Goal: Task Accomplishment & Management: Manage account settings

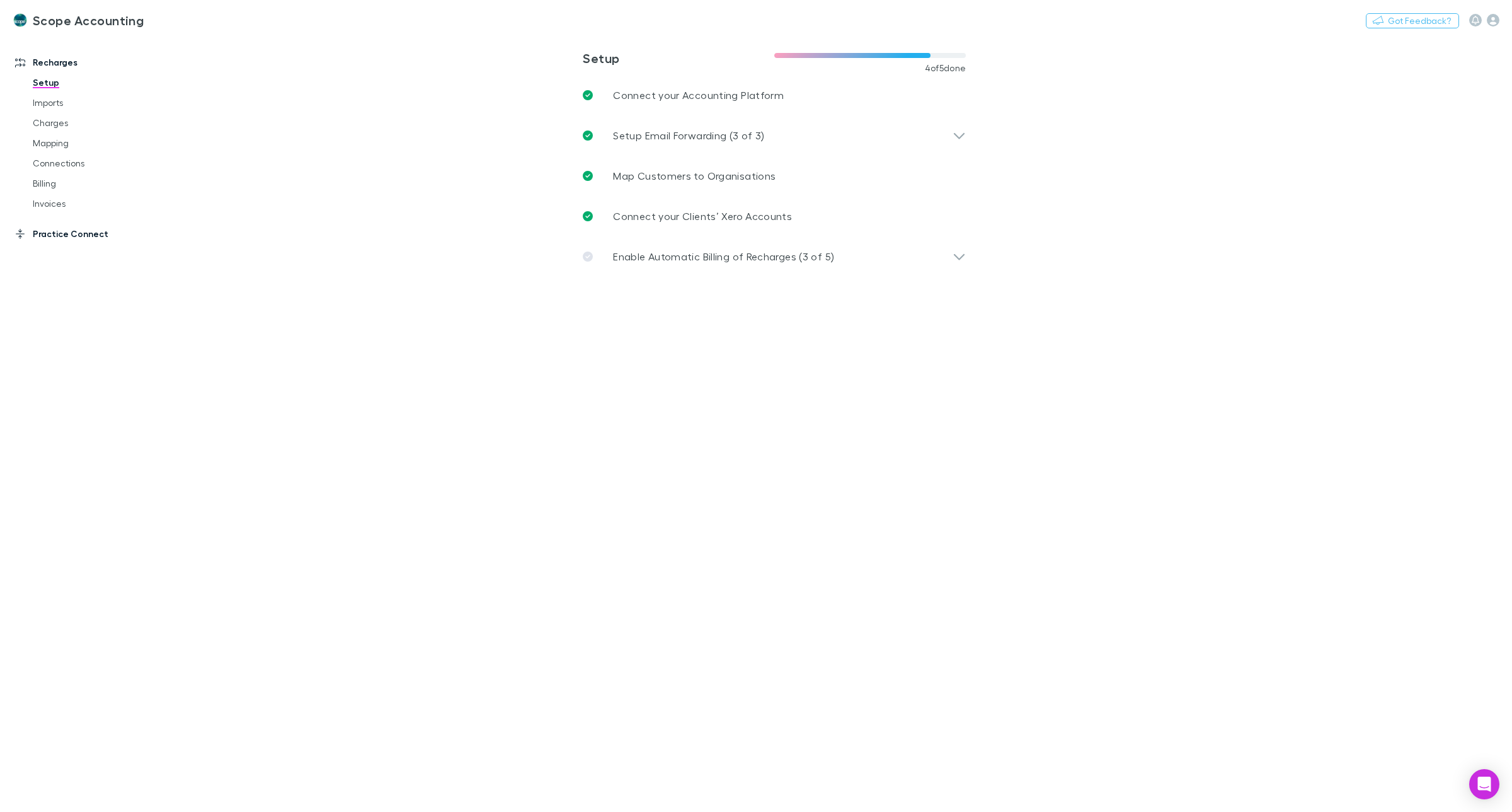
click at [54, 235] on link "Practice Connect" at bounding box center [90, 234] width 175 height 20
click at [1497, 23] on icon "button" at bounding box center [1493, 20] width 13 height 13
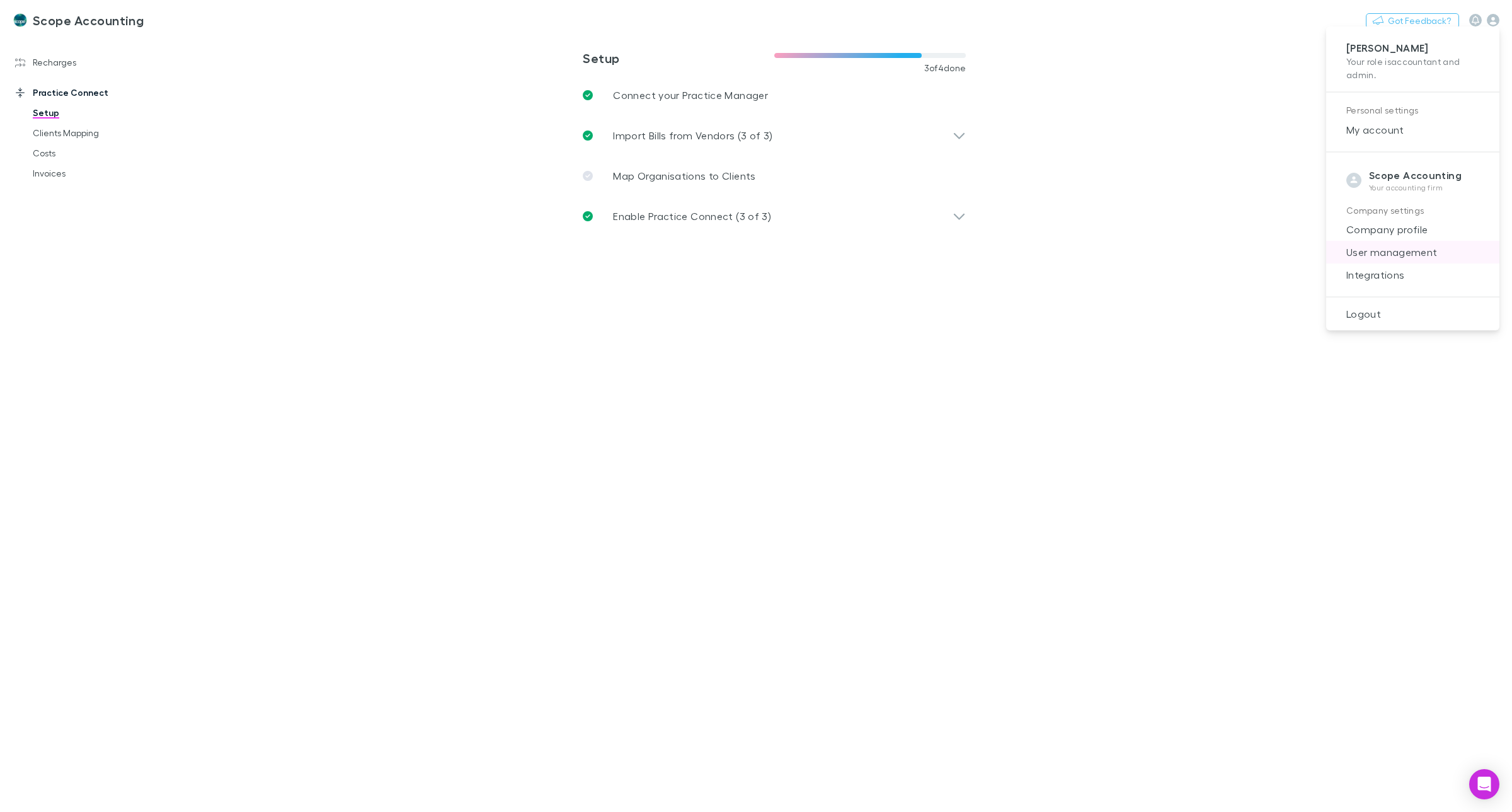
click at [1397, 253] on span "User management" at bounding box center [1413, 253] width 153 height 15
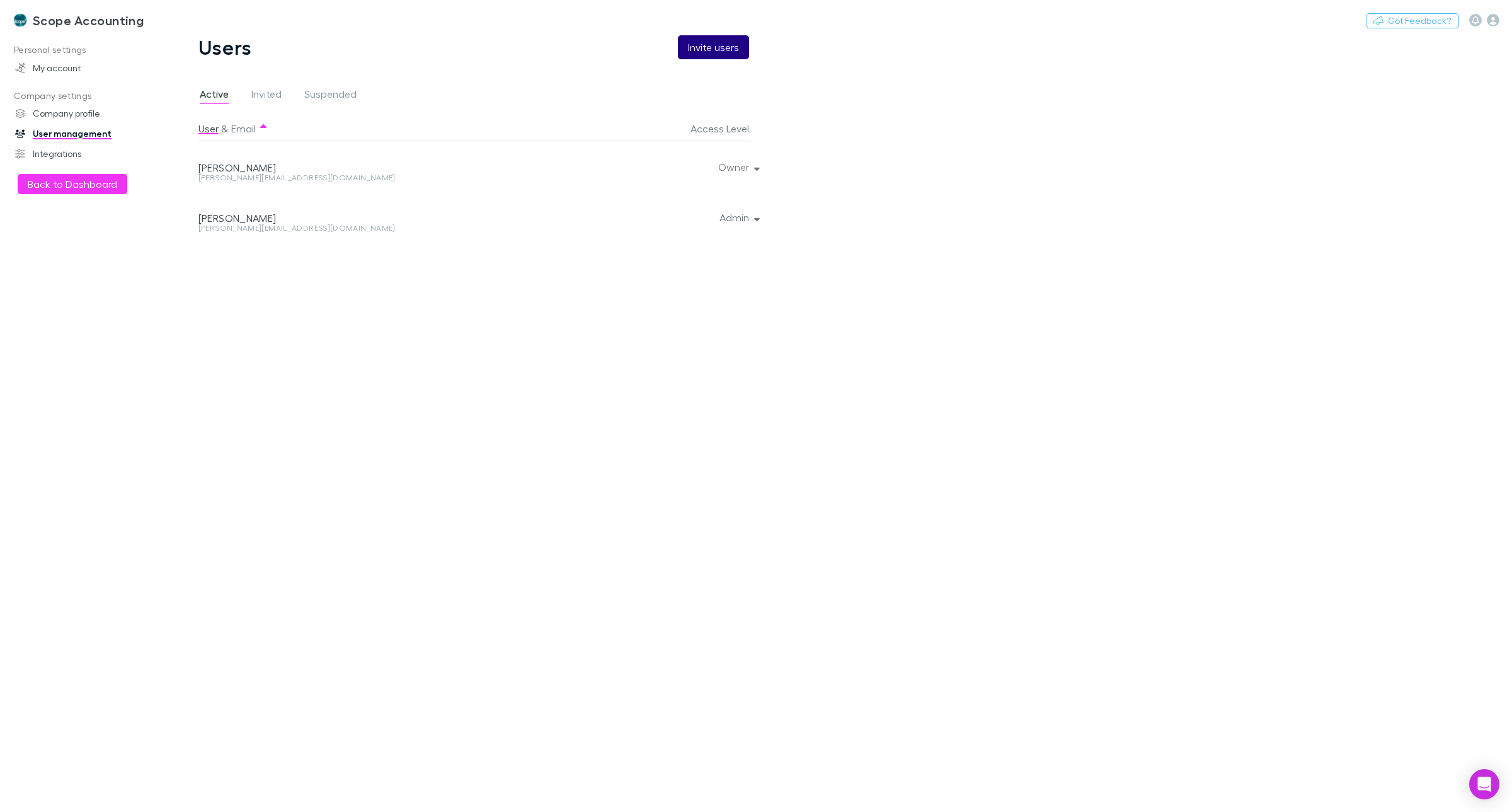
click at [706, 52] on button "Invite users" at bounding box center [714, 48] width 71 height 24
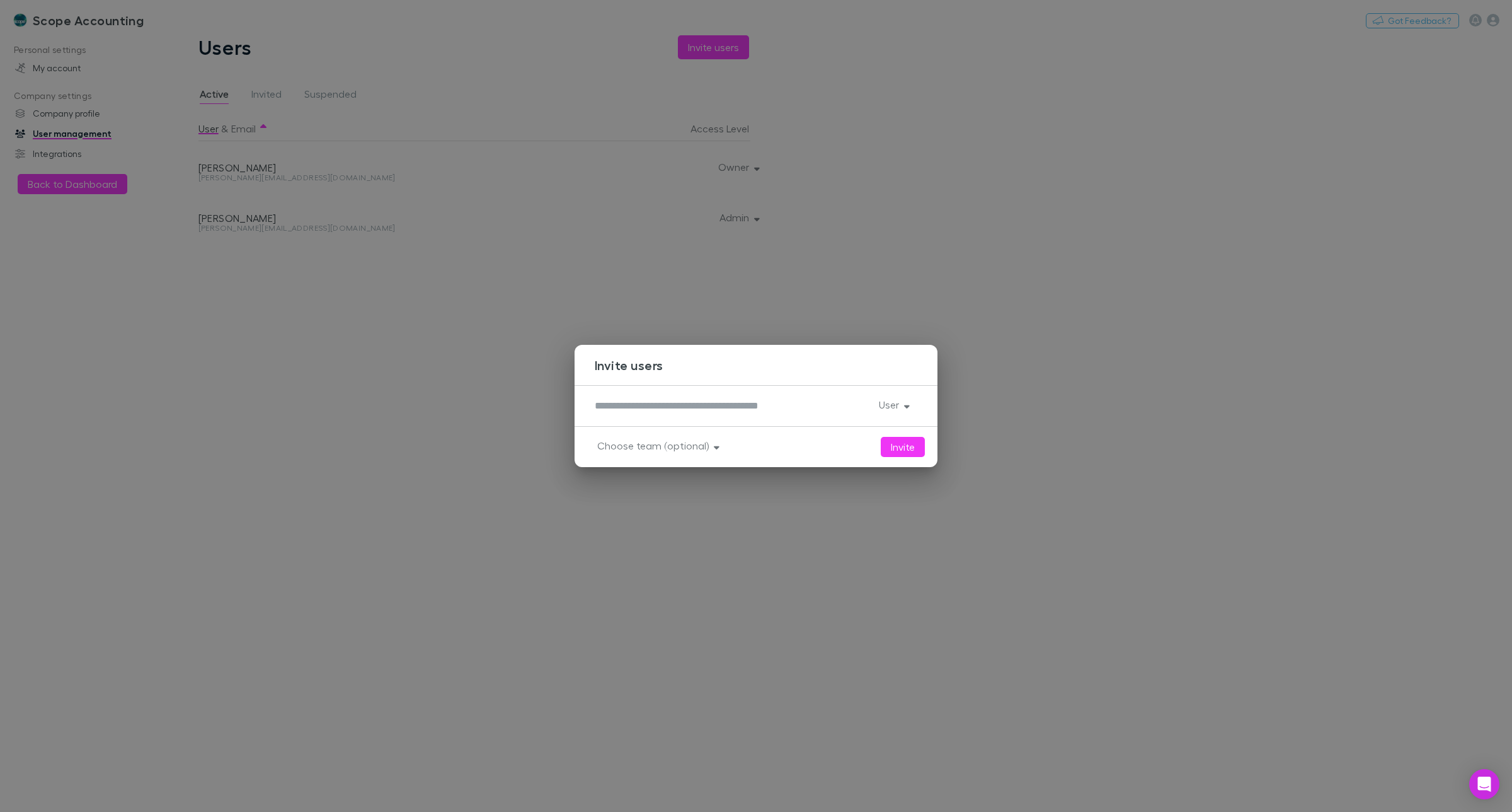
drag, startPoint x: 622, startPoint y: 402, endPoint x: 628, endPoint y: 404, distance: 6.3
click at [624, 402] on textarea at bounding box center [732, 406] width 275 height 14
type textarea "**********"
click at [887, 406] on button "User" at bounding box center [892, 405] width 48 height 18
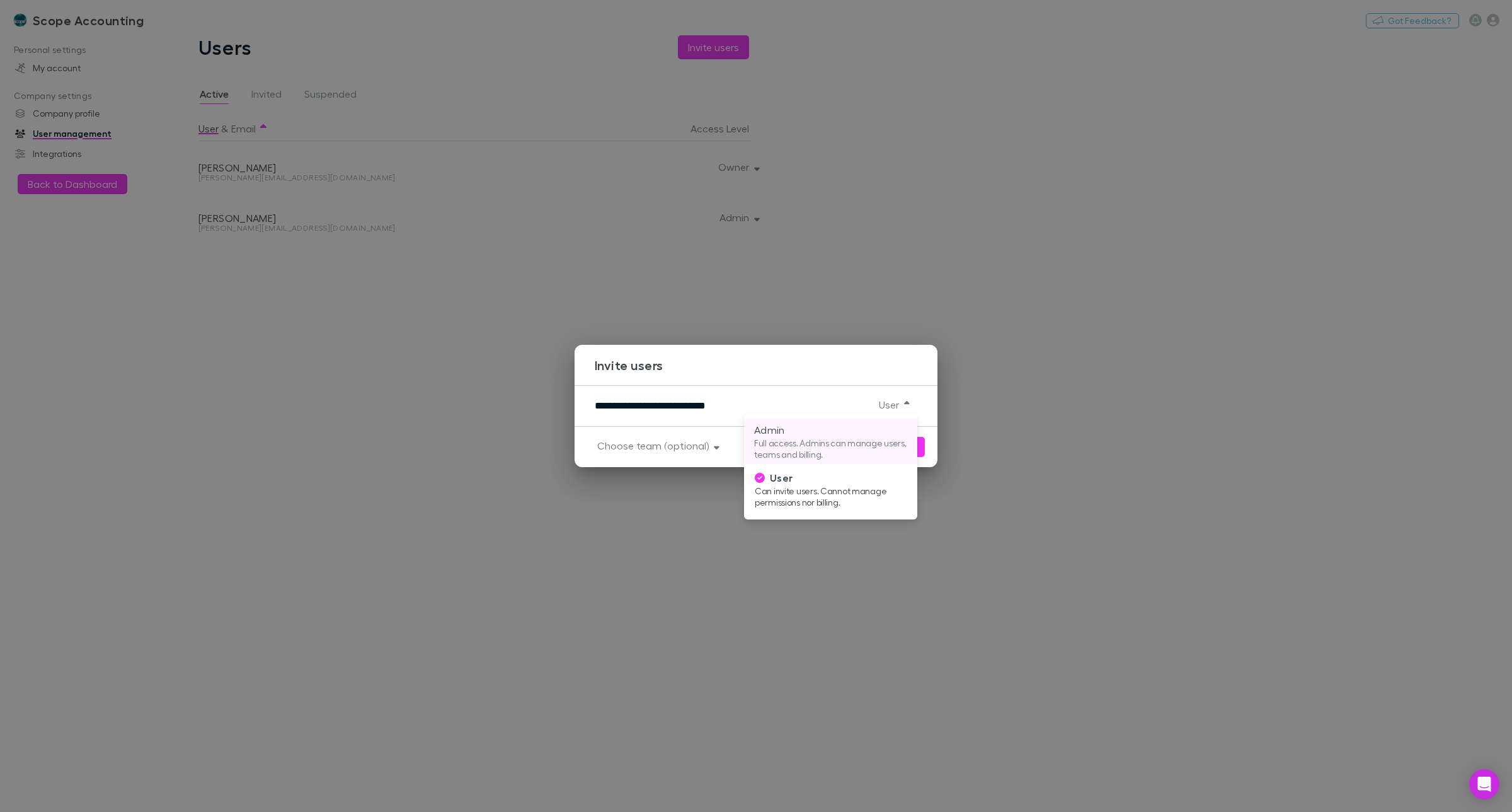
click at [826, 443] on p "Full access. Admins can manage users, teams and billing." at bounding box center [830, 449] width 153 height 23
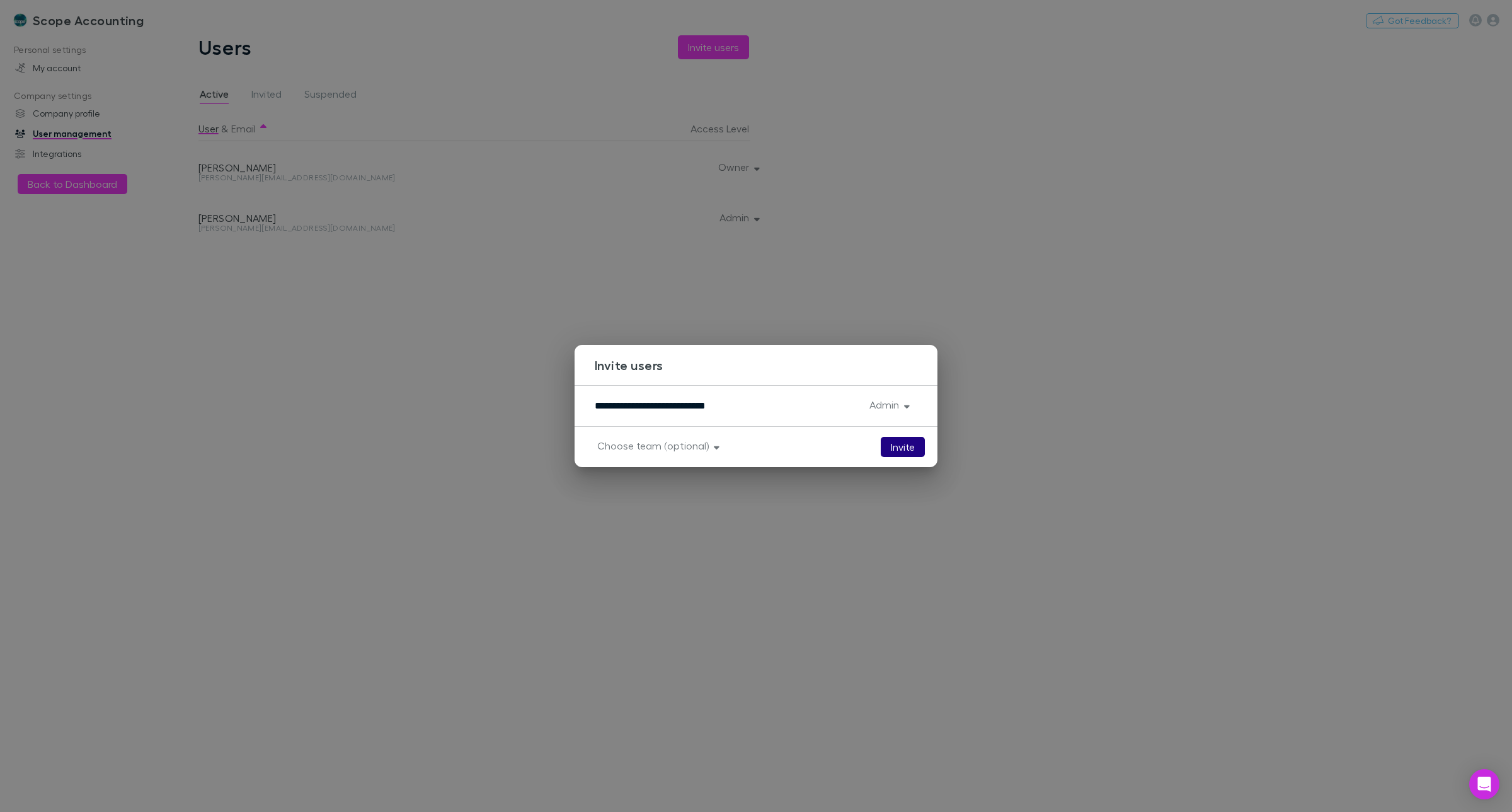
click at [911, 447] on button "Invite" at bounding box center [903, 447] width 44 height 20
click at [893, 446] on button "Invite" at bounding box center [903, 447] width 44 height 20
